Goal: Find specific page/section: Find specific page/section

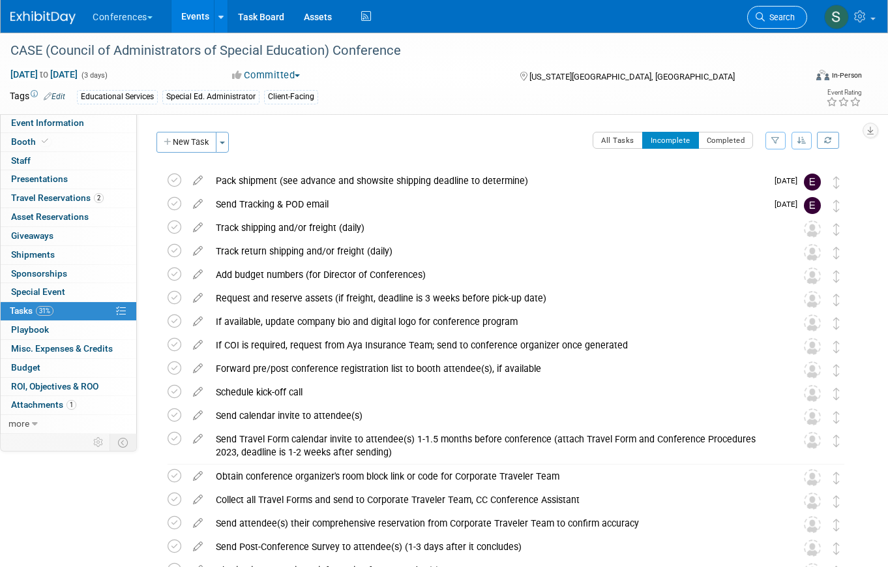
click at [783, 14] on span "Search" at bounding box center [780, 17] width 30 height 10
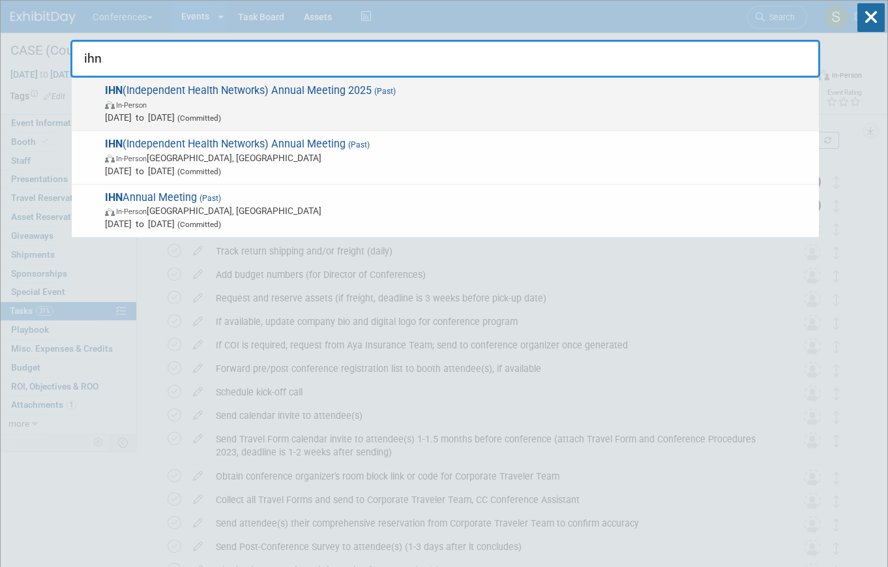
type input "ihn"
click at [444, 111] on span "Aug 6, 2025 to Aug 8, 2025 (Committed)" at bounding box center [459, 117] width 708 height 13
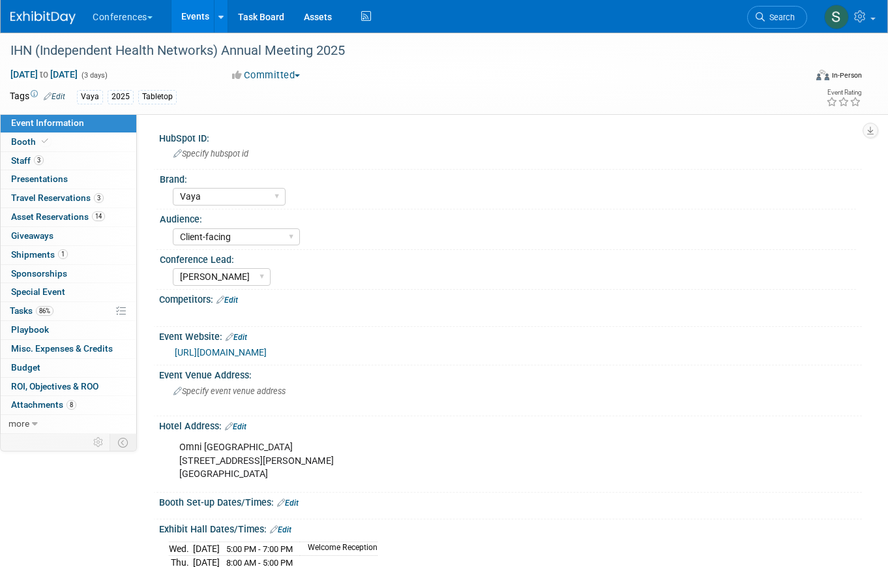
select select "Vaya"
select select "Client-facing"
select select "[PERSON_NAME]"
click at [794, 23] on link "Search" at bounding box center [777, 17] width 60 height 23
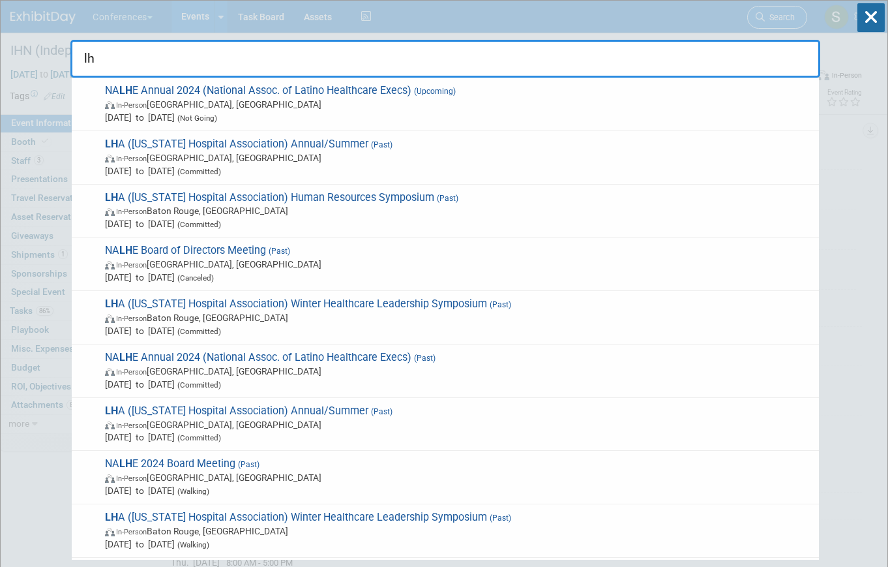
type input "l"
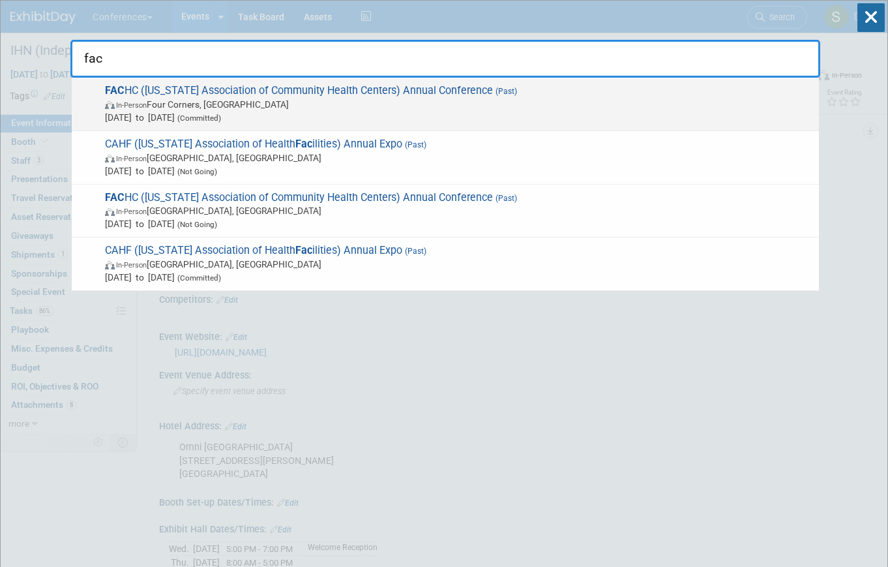
type input "fac"
click at [356, 104] on span "In-Person Four Corners, FL" at bounding box center [459, 104] width 708 height 13
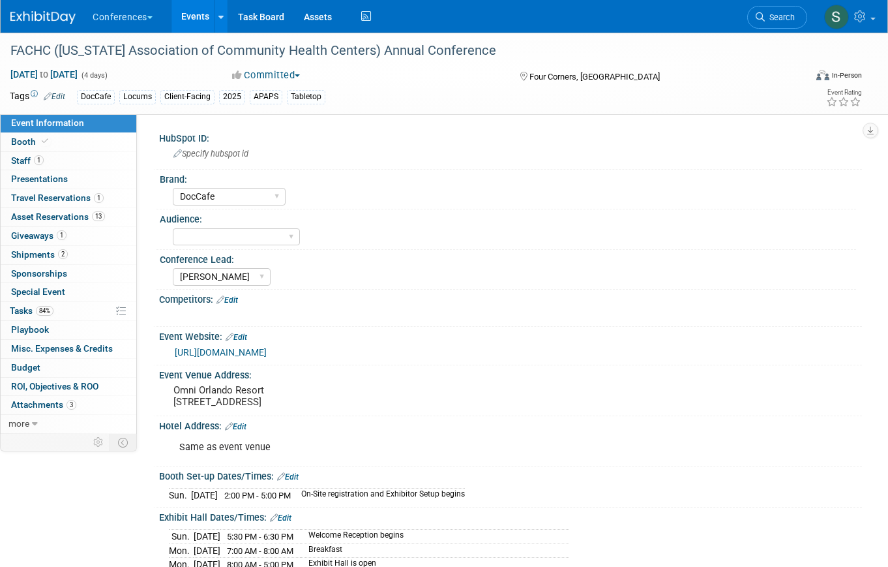
select select "DocCafe"
select select "[PERSON_NAME]"
click at [784, 14] on span "Search" at bounding box center [780, 17] width 30 height 10
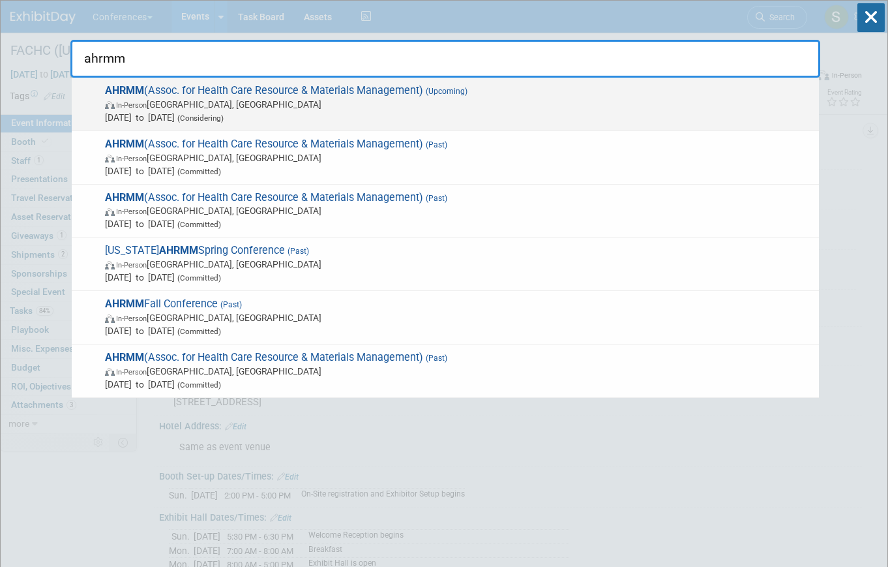
type input "ahrmm"
click at [474, 115] on span "Jul 26, 2026 to Jul 29, 2026 (Considering)" at bounding box center [459, 117] width 708 height 13
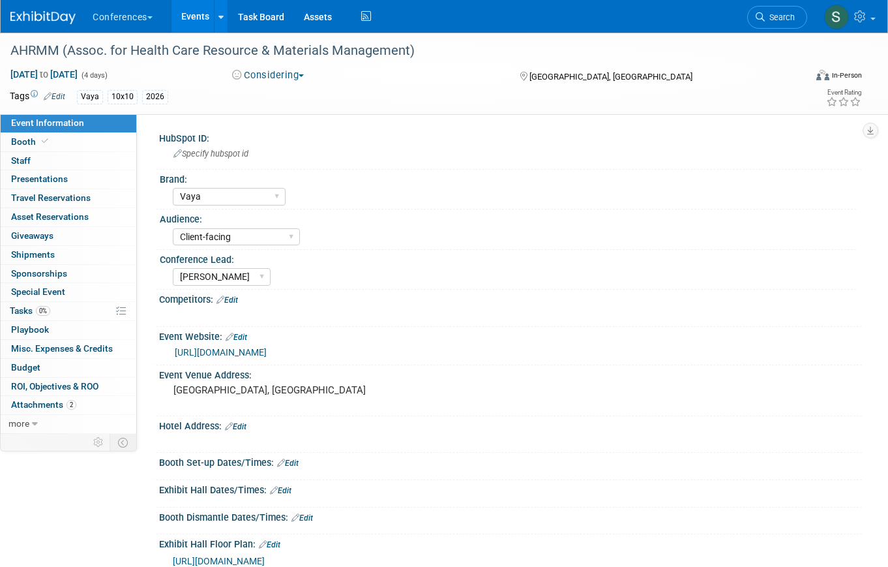
select select "Vaya"
select select "Client-facing"
select select "[PERSON_NAME]"
click at [771, 20] on span "Search" at bounding box center [780, 17] width 30 height 10
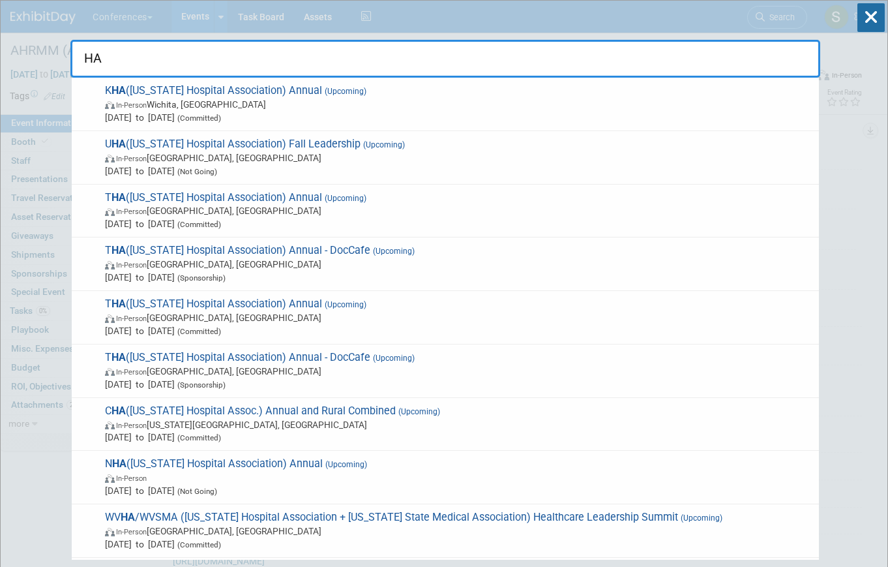
type input "H"
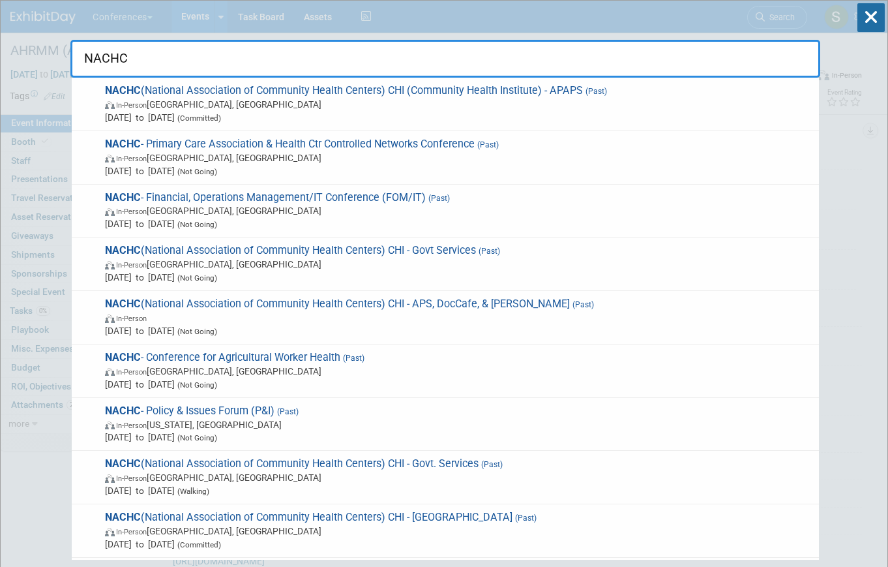
type input "NACHC"
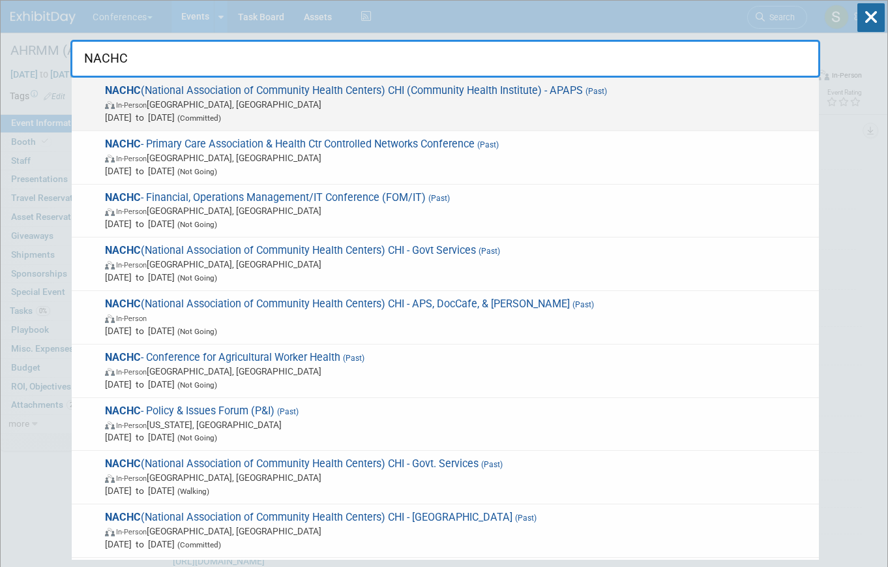
click at [222, 103] on span "In-Person Chicago, IL" at bounding box center [459, 104] width 708 height 13
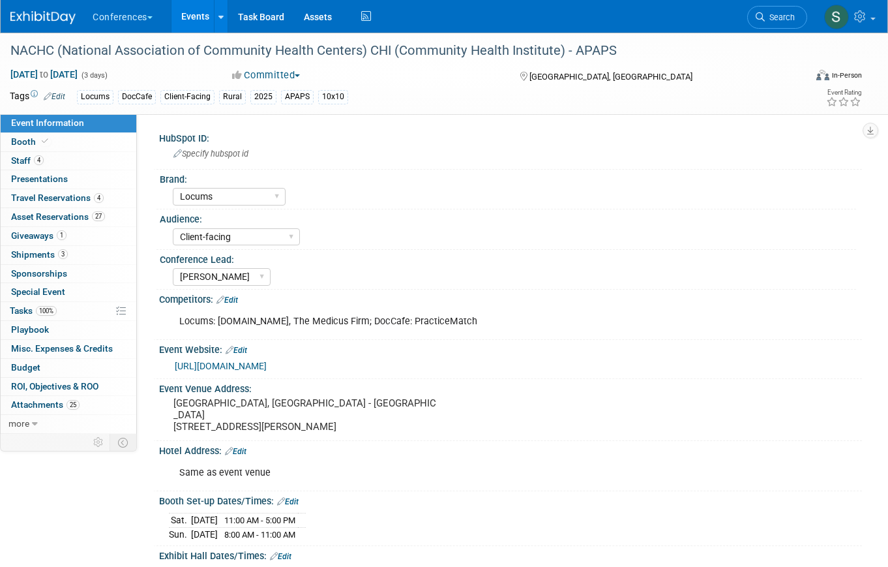
select select "Locums"
select select "Client-facing"
select select "[PERSON_NAME]"
click at [97, 159] on link "4 Staff 4" at bounding box center [69, 161] width 136 height 18
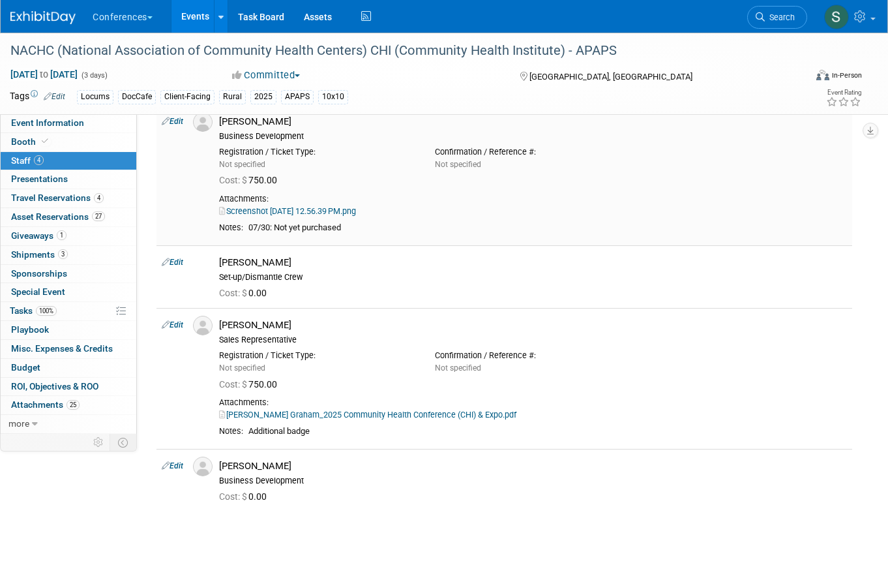
scroll to position [80, 0]
